Goal: Navigation & Orientation: Find specific page/section

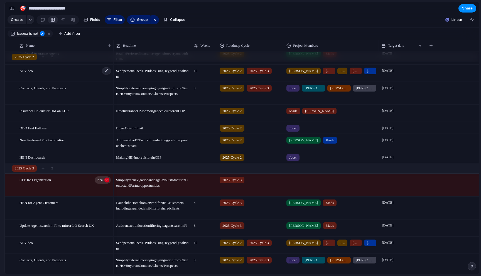
click at [62, 75] on div "AI Video" at bounding box center [65, 73] width 92 height 17
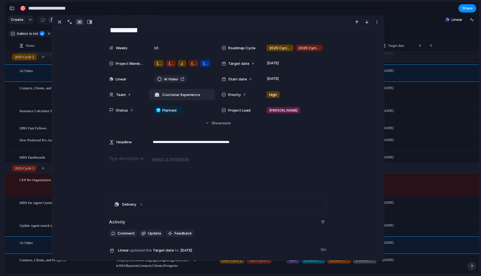
scroll to position [19, 0]
click at [173, 80] on span "AI Video" at bounding box center [171, 80] width 14 height 6
click at [59, 21] on div "button" at bounding box center [59, 22] width 7 height 7
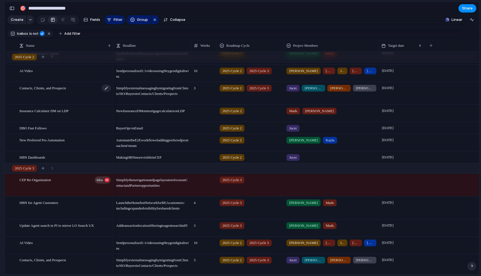
scroll to position [12, 0]
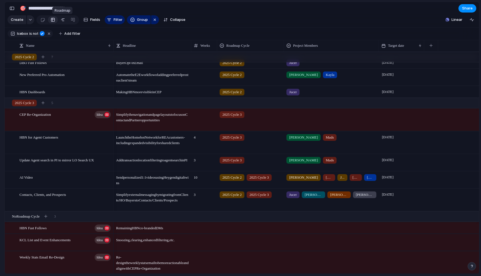
click at [62, 20] on div at bounding box center [63, 19] width 4 height 9
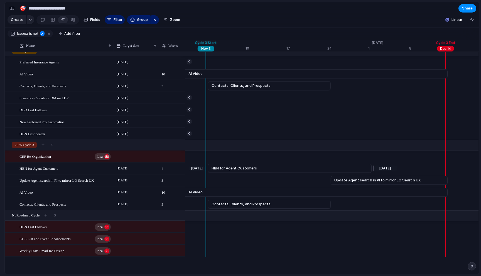
scroll to position [0, 6563]
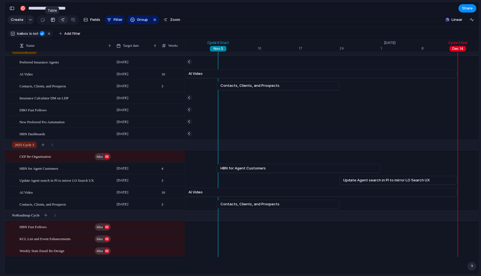
click at [53, 19] on div at bounding box center [53, 19] width 4 height 9
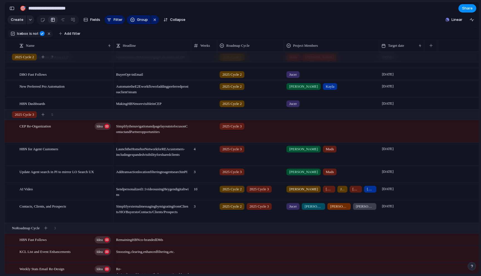
scroll to position [80, 0]
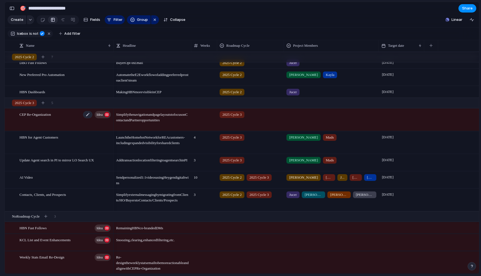
click at [46, 114] on span "CEP Re-Organization" at bounding box center [34, 114] width 31 height 6
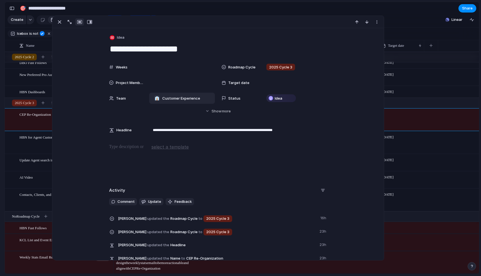
click at [176, 97] on span "Customer Experience" at bounding box center [181, 99] width 38 height 6
click at [185, 84] on div "Homebot ⚡ Go To Market ⚡ Support Escalations ⚡ Design System ⚡ Design ⚡ Custome…" at bounding box center [240, 138] width 481 height 276
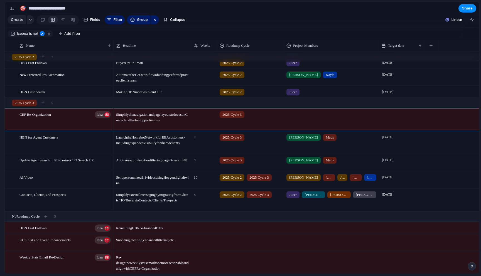
click at [401, 29] on section "Icebox is not Add filter" at bounding box center [242, 34] width 474 height 13
click at [89, 199] on div "Contacts, Clients, and Prospects" at bounding box center [65, 200] width 92 height 22
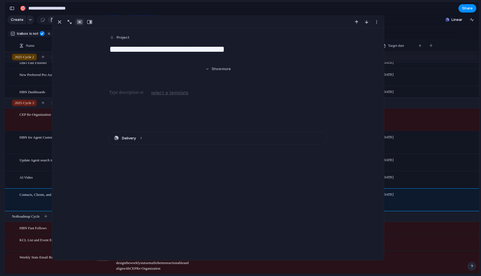
scroll to position [18, 0]
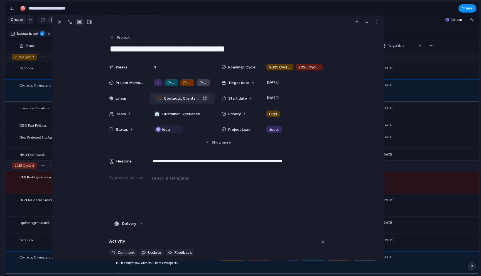
click at [176, 99] on span "Contacts, Clients, and Prospects" at bounding box center [182, 99] width 37 height 6
